Goal: Check status: Check status

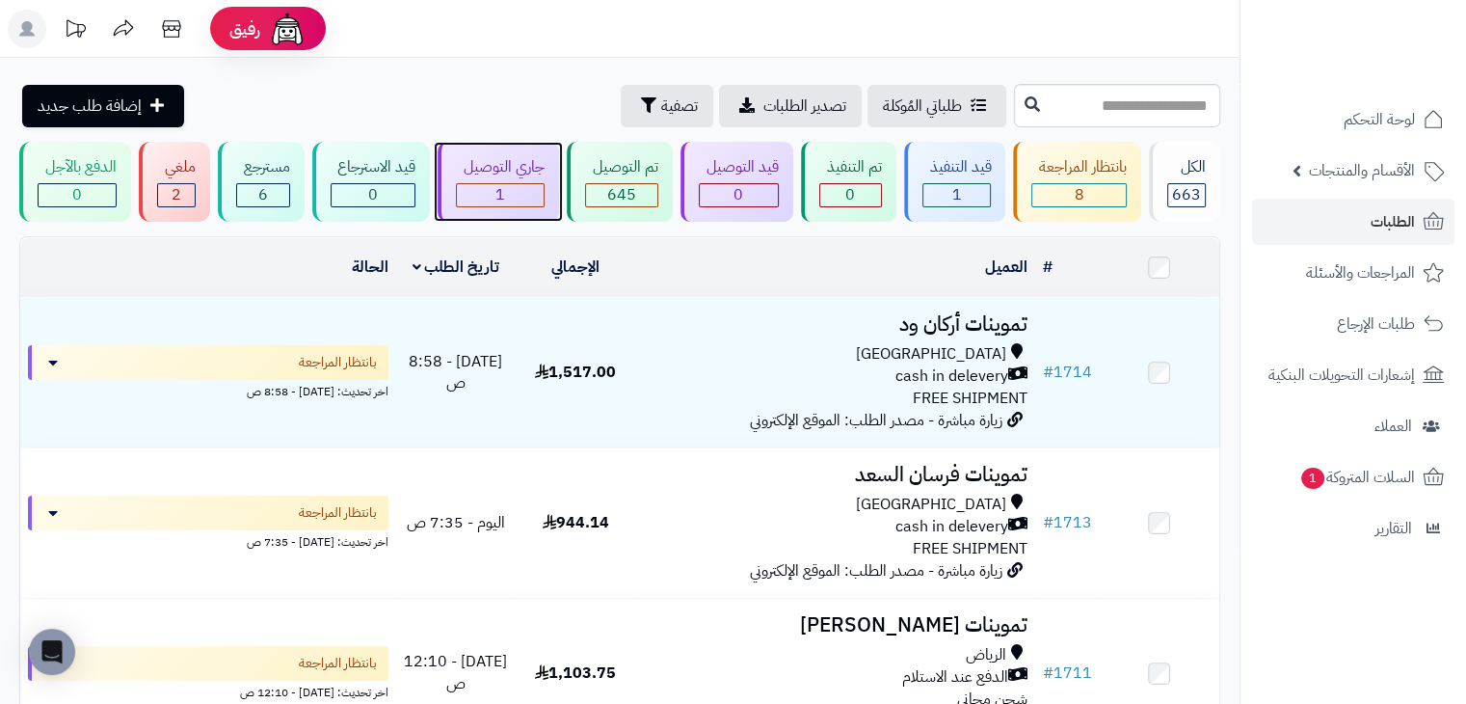
click at [548, 184] on div "جاري التوصيل 1" at bounding box center [498, 182] width 121 height 80
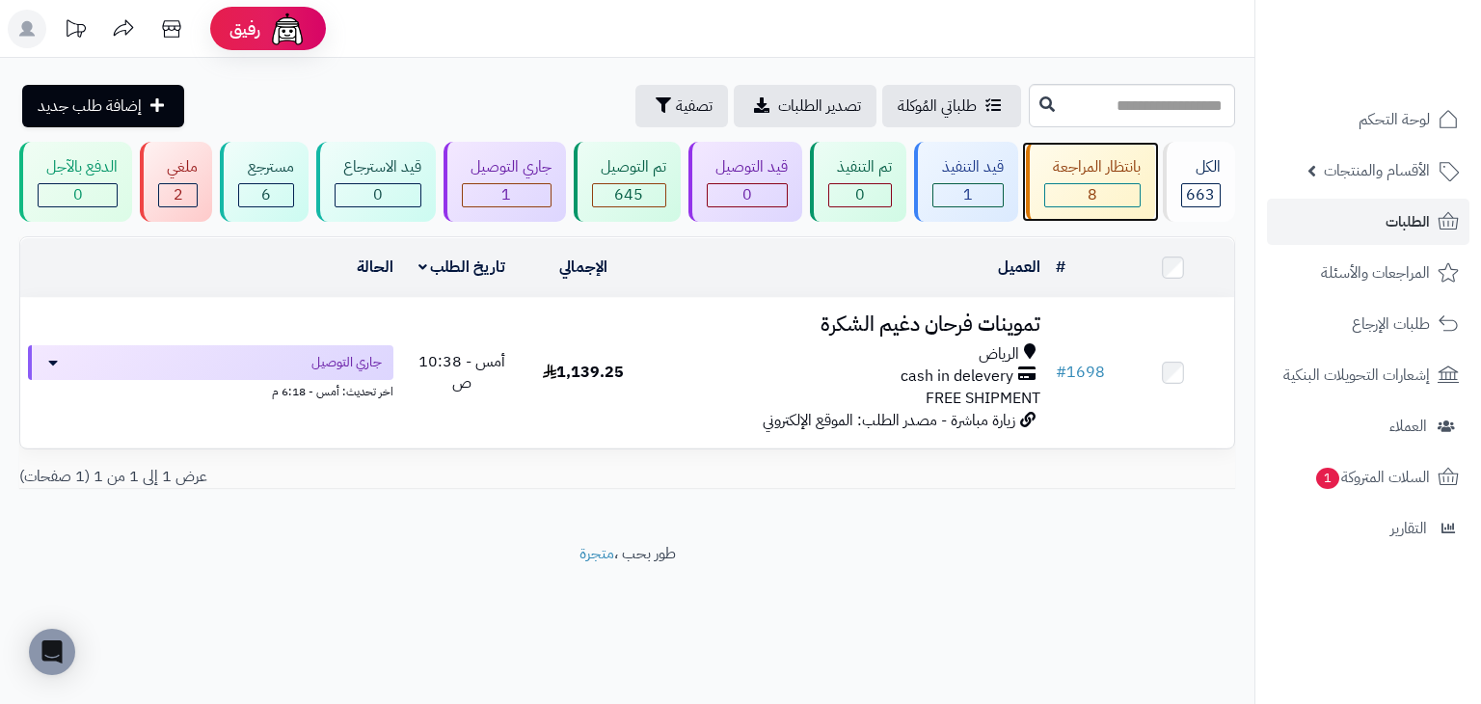
click at [1063, 168] on div "بانتظار المراجعة" at bounding box center [1092, 167] width 96 height 22
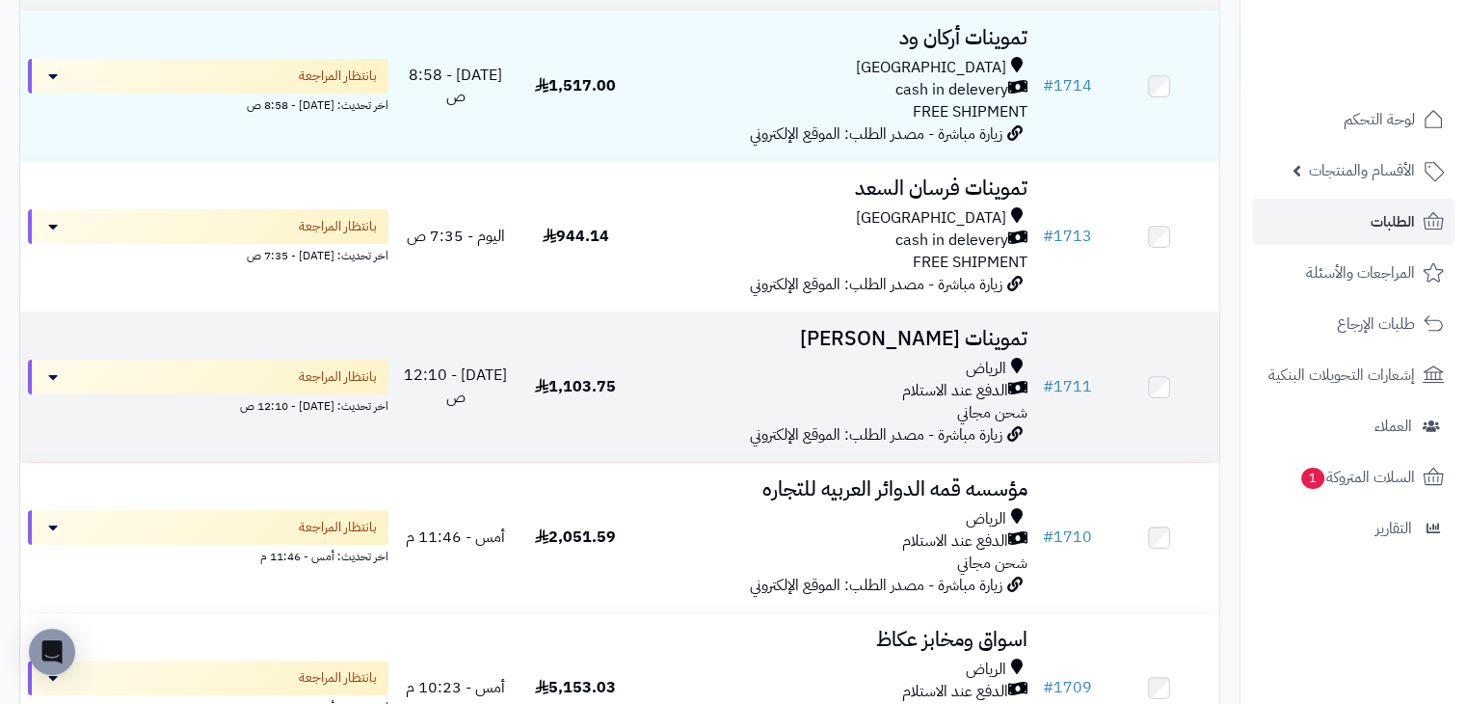
scroll to position [279, 0]
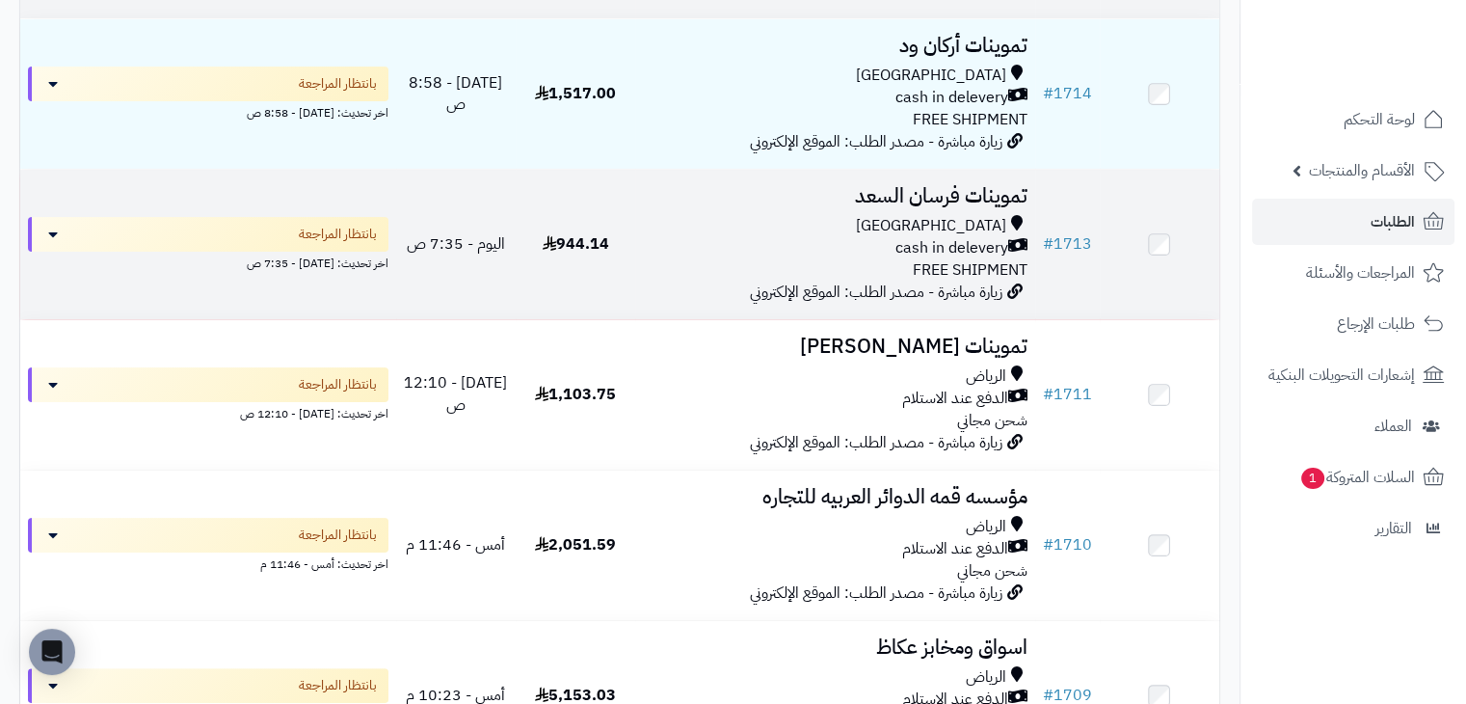
click at [639, 267] on td "تموينات فرسان ال[PERSON_NAME] cash in delevery FREE SHIPMENT زيارة مباشرة - مصد…" at bounding box center [834, 244] width 399 height 149
click at [563, 293] on td "944.14" at bounding box center [576, 244] width 120 height 149
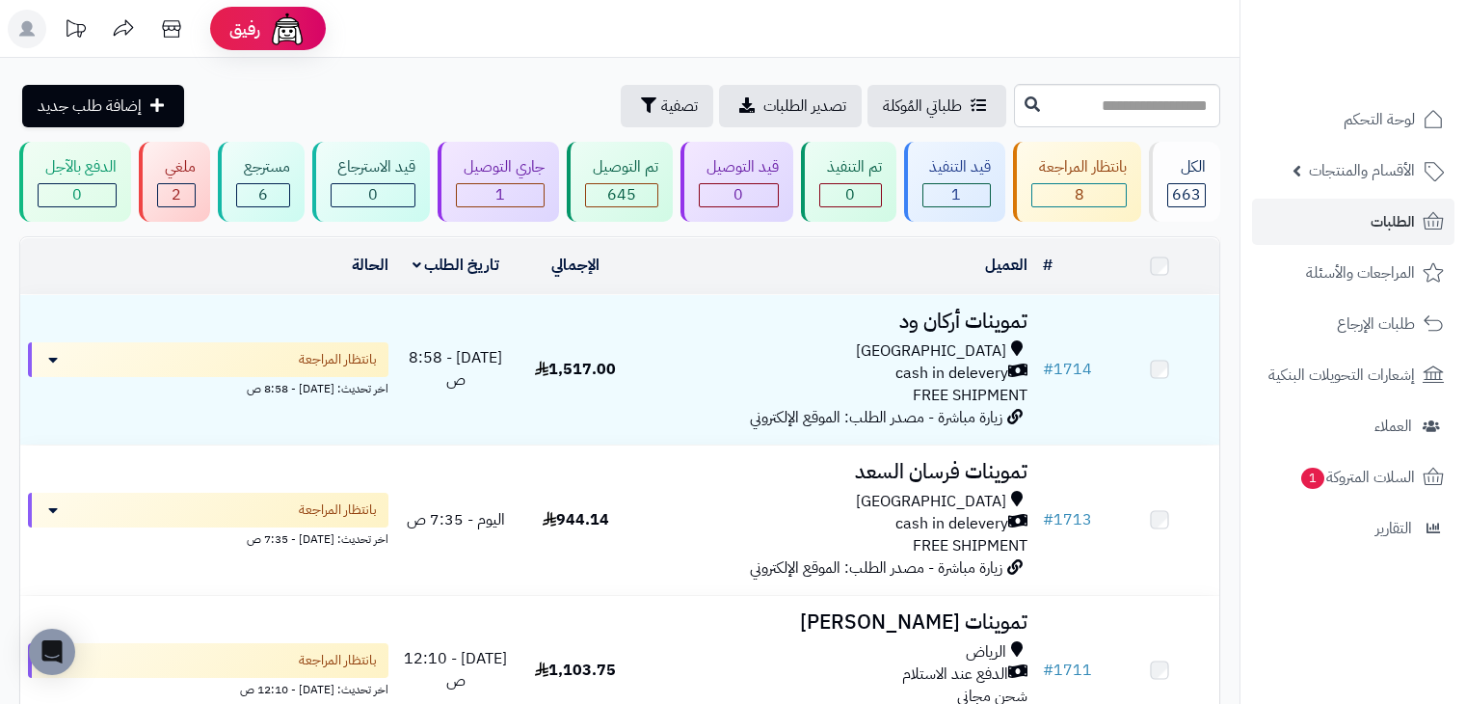
scroll to position [279, 0]
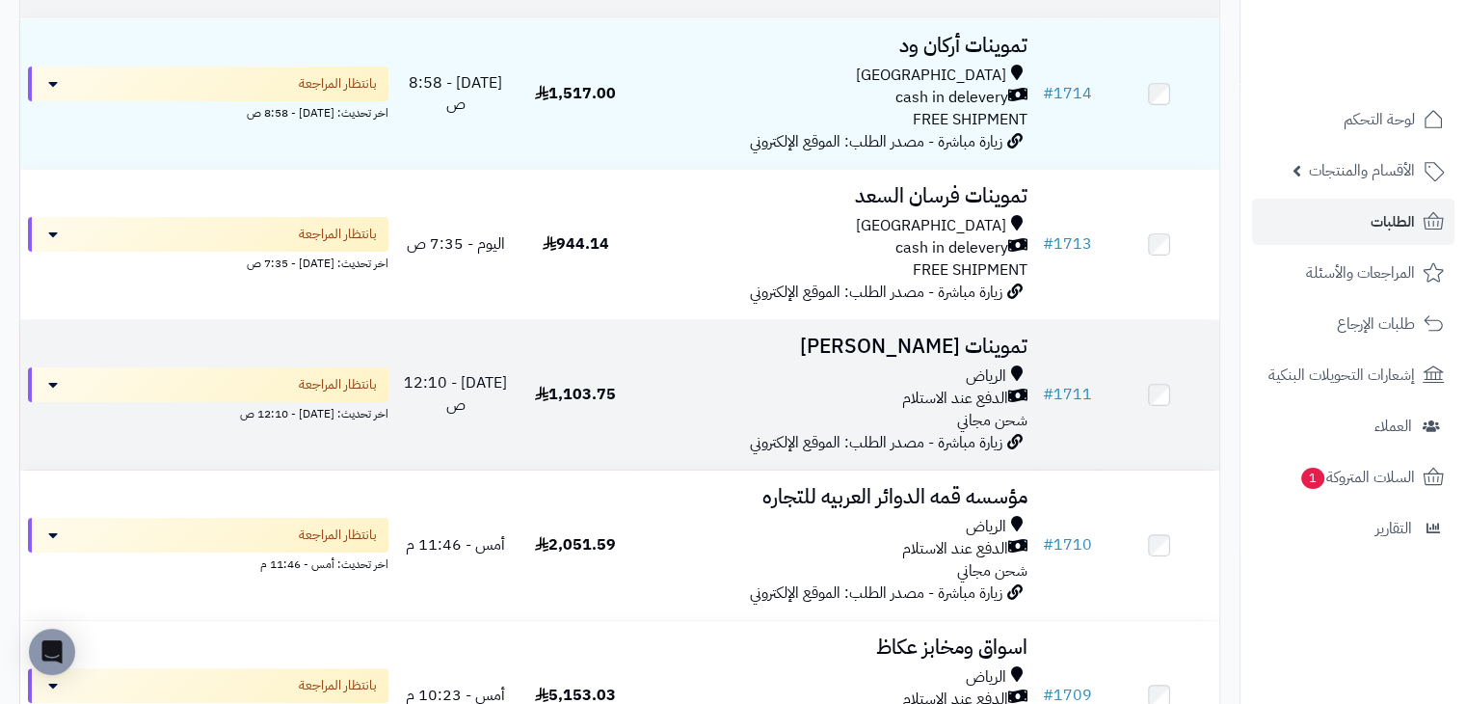
click at [630, 452] on td "1,103.75" at bounding box center [576, 394] width 120 height 149
